Goal: Information Seeking & Learning: Check status

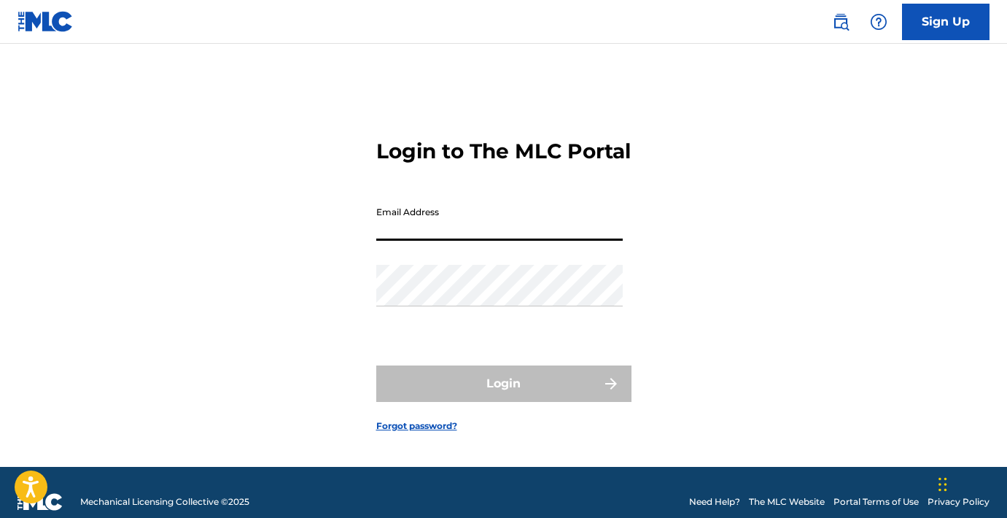
type input "[EMAIL_ADDRESS][PERSON_NAME][DOMAIN_NAME]"
click at [503, 398] on button "Login" at bounding box center [503, 383] width 255 height 36
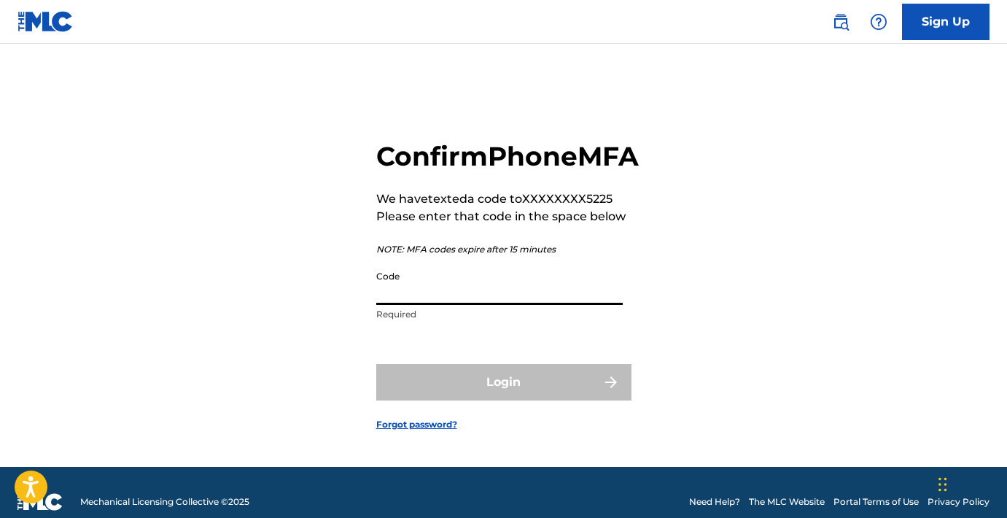
click at [394, 305] on input "Code" at bounding box center [499, 284] width 247 height 42
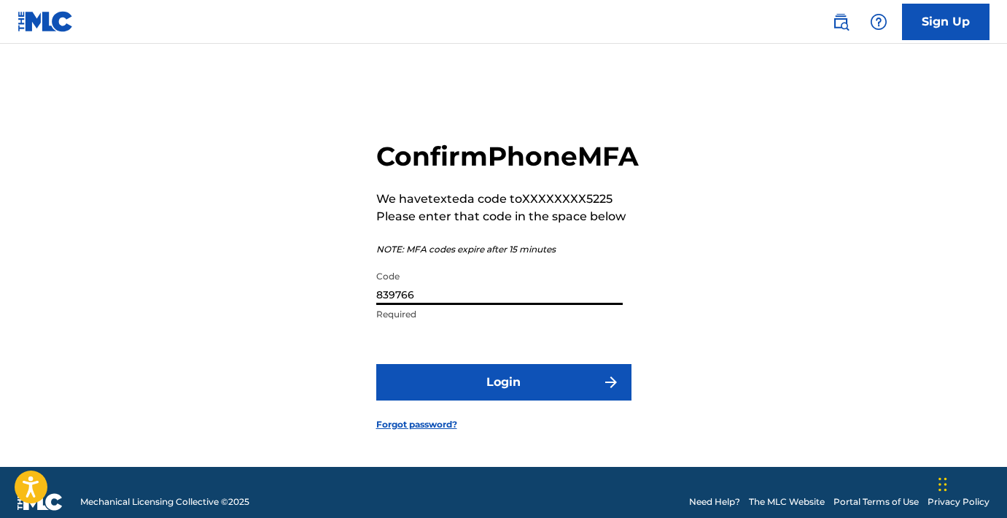
type input "839766"
click at [503, 400] on button "Login" at bounding box center [503, 382] width 255 height 36
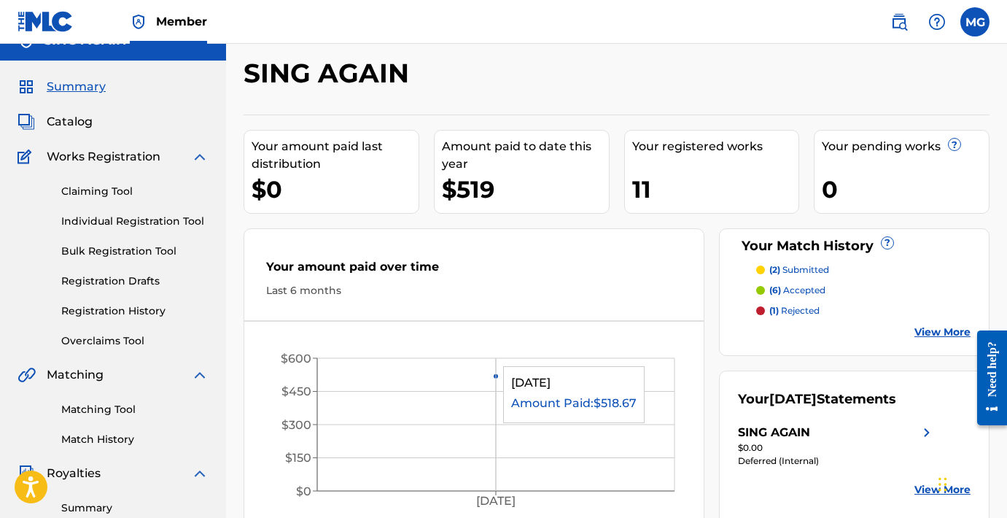
scroll to position [28, 0]
